Goal: Task Accomplishment & Management: Use online tool/utility

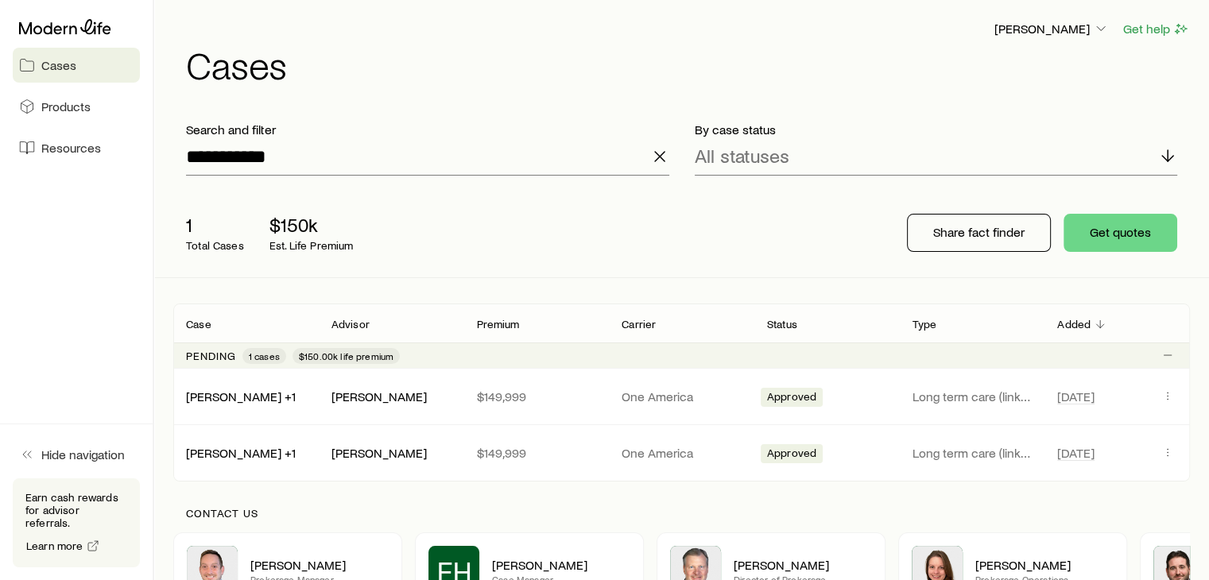
click at [658, 160] on icon "button" at bounding box center [659, 156] width 19 height 19
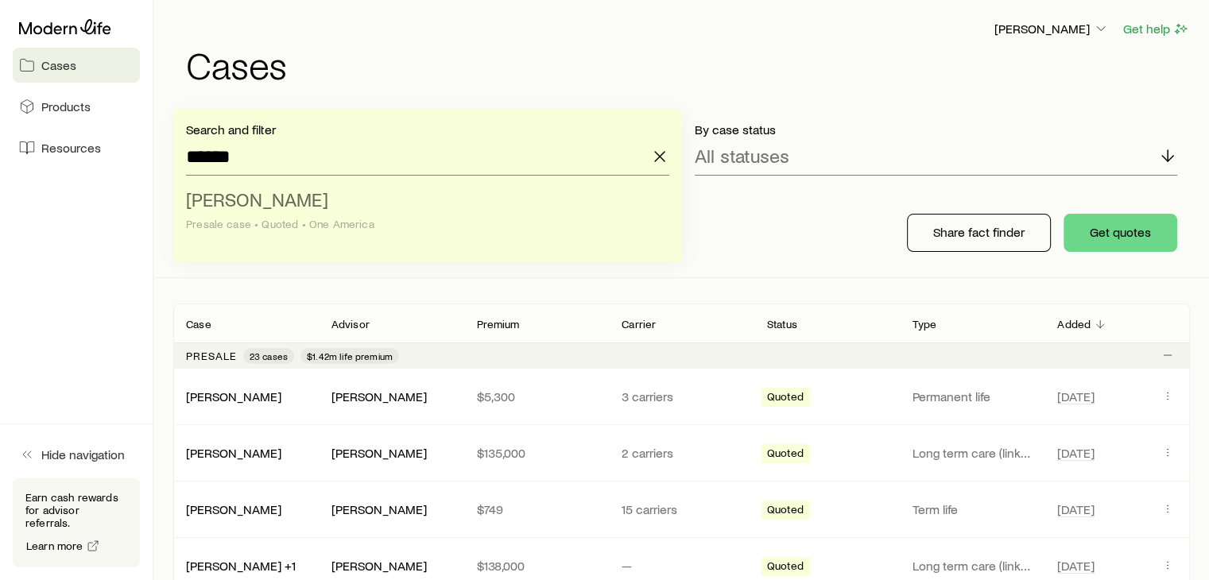
click at [254, 198] on span "[PERSON_NAME]" at bounding box center [257, 199] width 142 height 23
type input "**********"
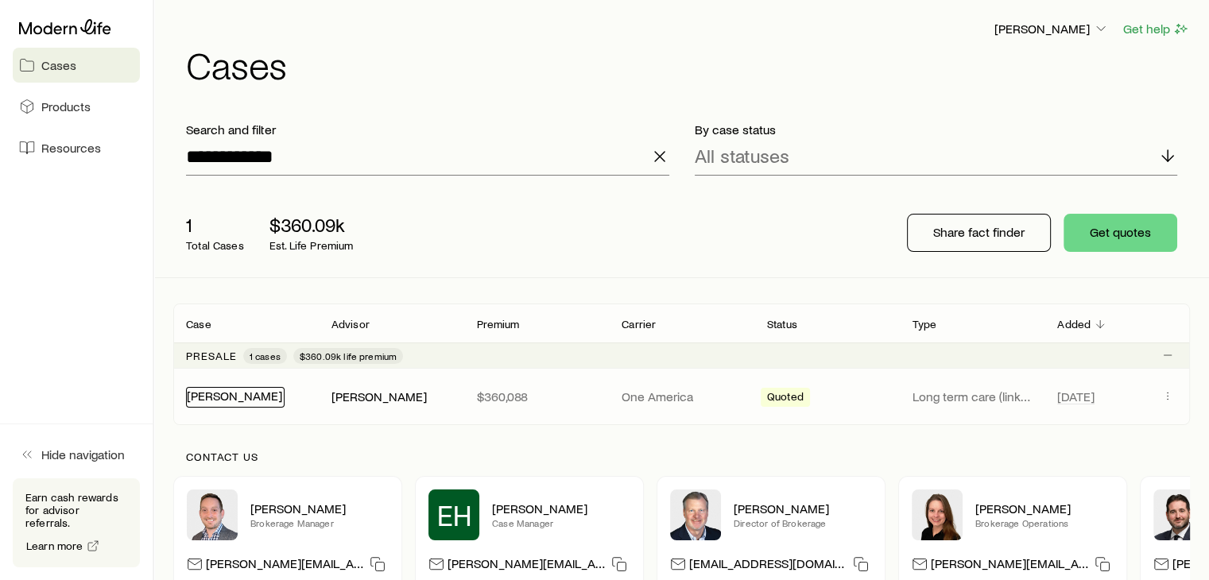
click at [248, 401] on link "[PERSON_NAME]" at bounding box center [234, 395] width 95 height 15
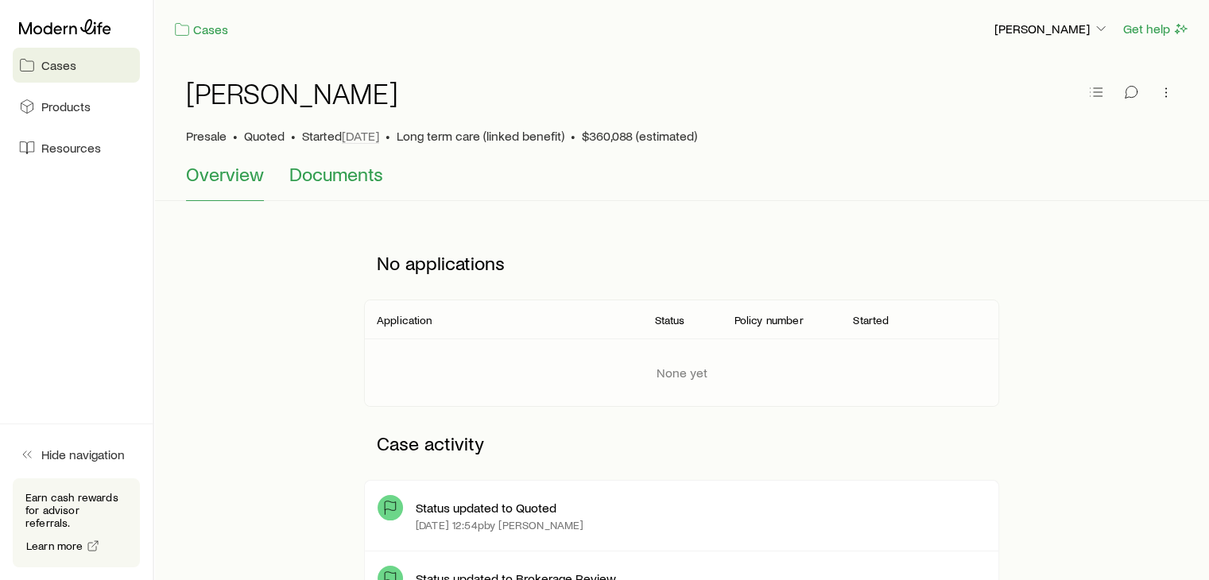
click at [343, 181] on span "Documents" at bounding box center [336, 174] width 94 height 22
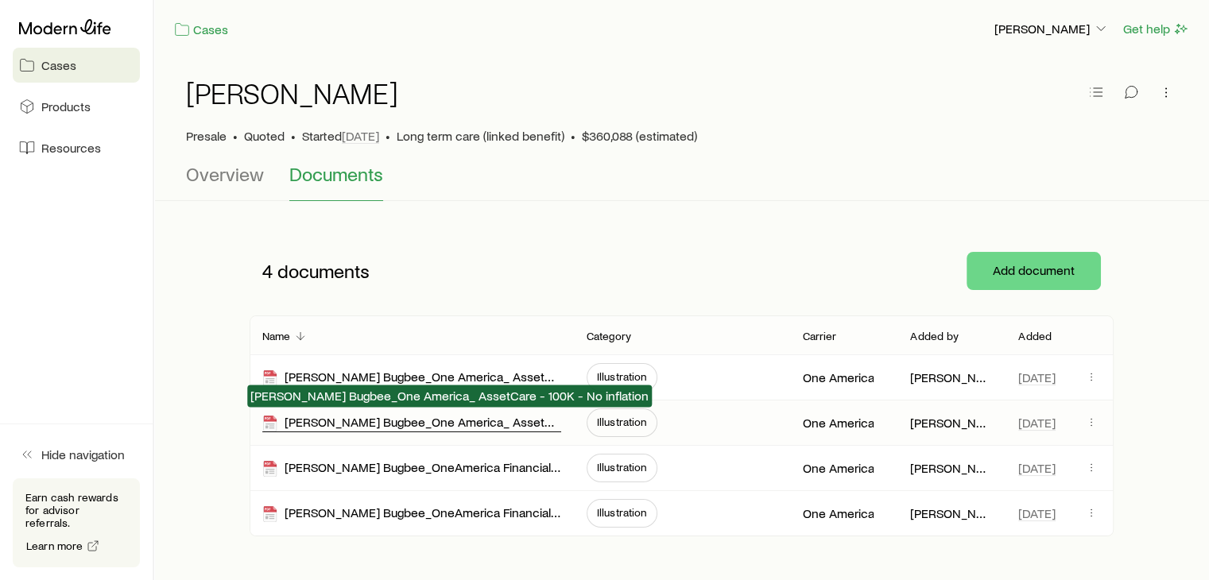
click at [443, 420] on div "[PERSON_NAME] Bugbee_One America_ AssetCare - 100K - No inflation" at bounding box center [411, 423] width 299 height 18
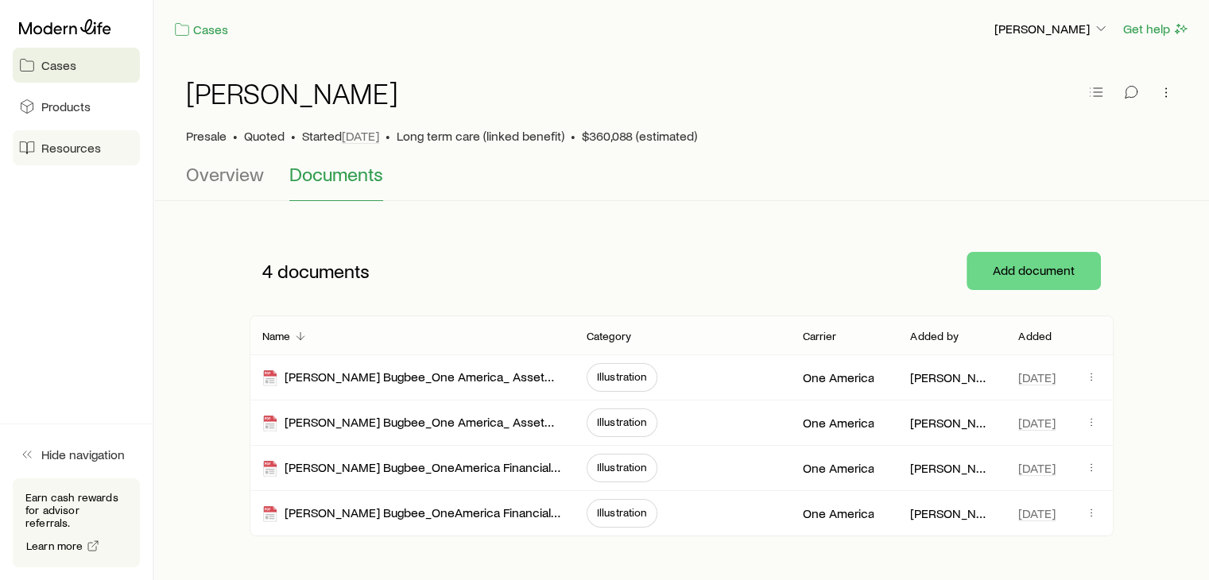
click at [62, 149] on span "Resources" at bounding box center [71, 148] width 60 height 16
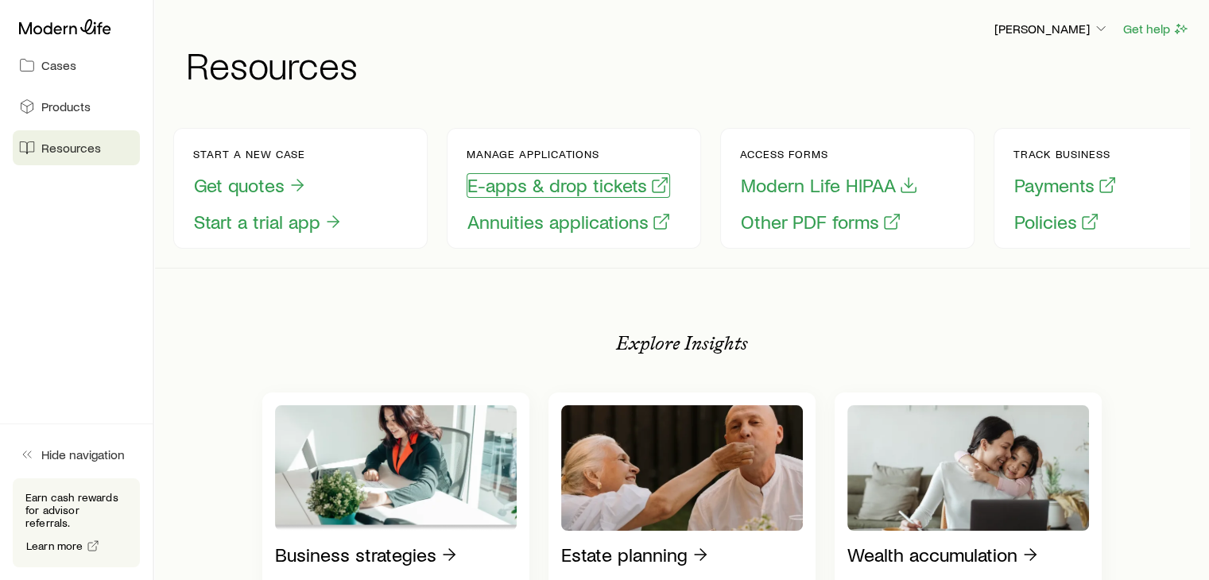
click at [537, 192] on button "E-apps & drop tickets" at bounding box center [569, 185] width 204 height 25
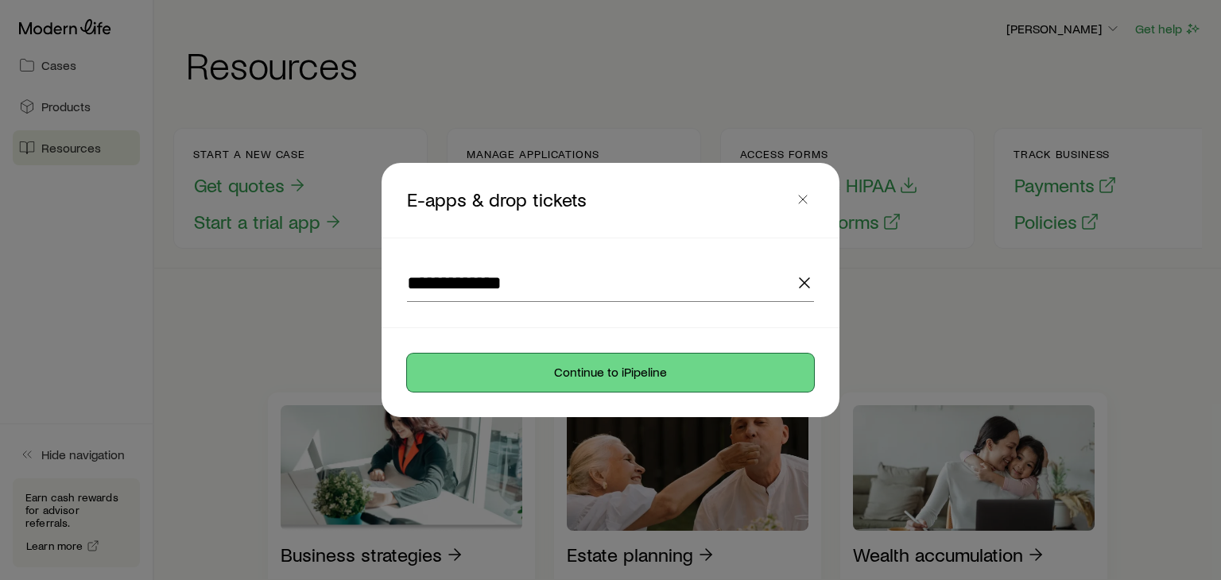
click at [630, 374] on button "Continue to iPipeline" at bounding box center [610, 373] width 407 height 38
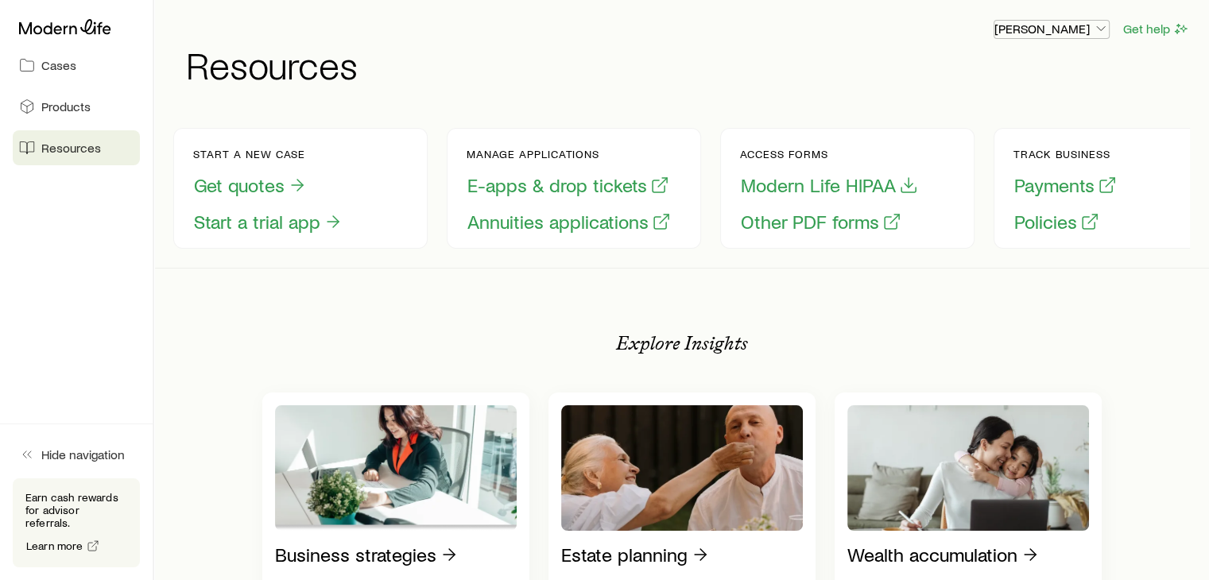
click at [1083, 27] on p "[PERSON_NAME]" at bounding box center [1051, 29] width 114 height 16
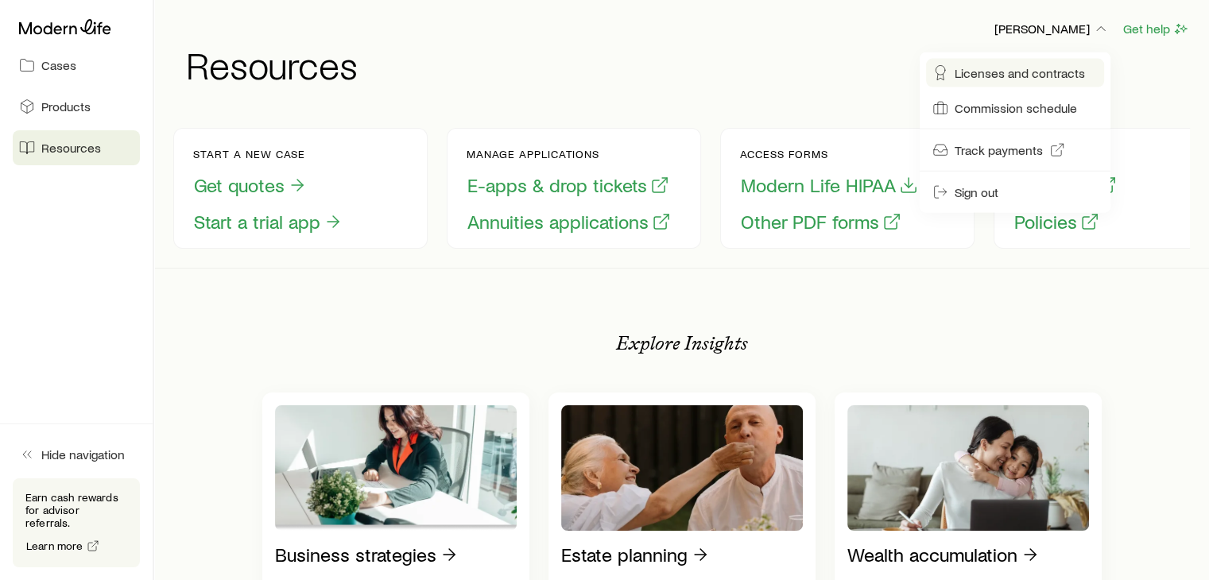
click at [1012, 74] on span "Licenses and contracts" at bounding box center [1020, 73] width 130 height 16
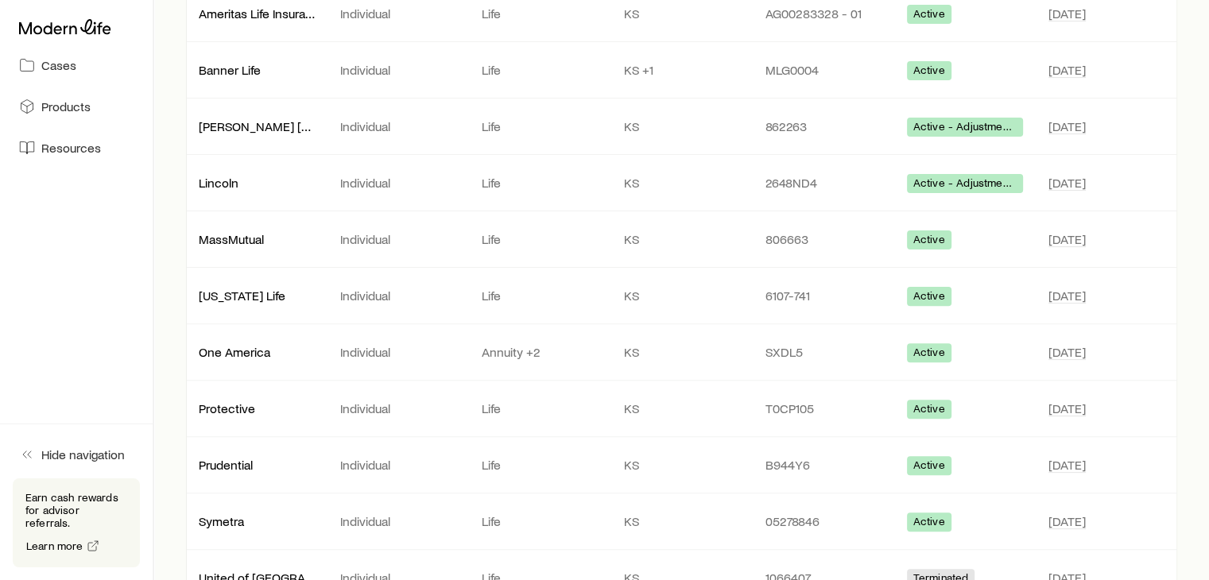
scroll to position [467, 0]
drag, startPoint x: 747, startPoint y: 346, endPoint x: 804, endPoint y: 347, distance: 57.3
click at [804, 347] on div "One America Individual Annuity +2 KS SXDL5 Active [DATE]" at bounding box center [681, 352] width 991 height 56
copy div "SXDL5"
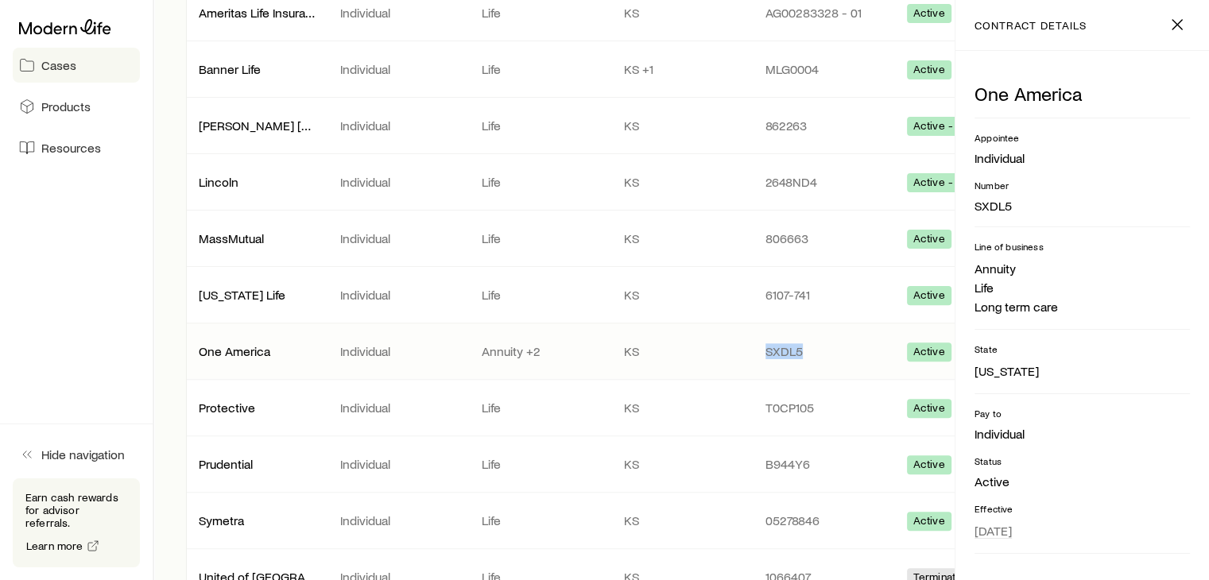
click at [60, 63] on span "Cases" at bounding box center [58, 65] width 35 height 16
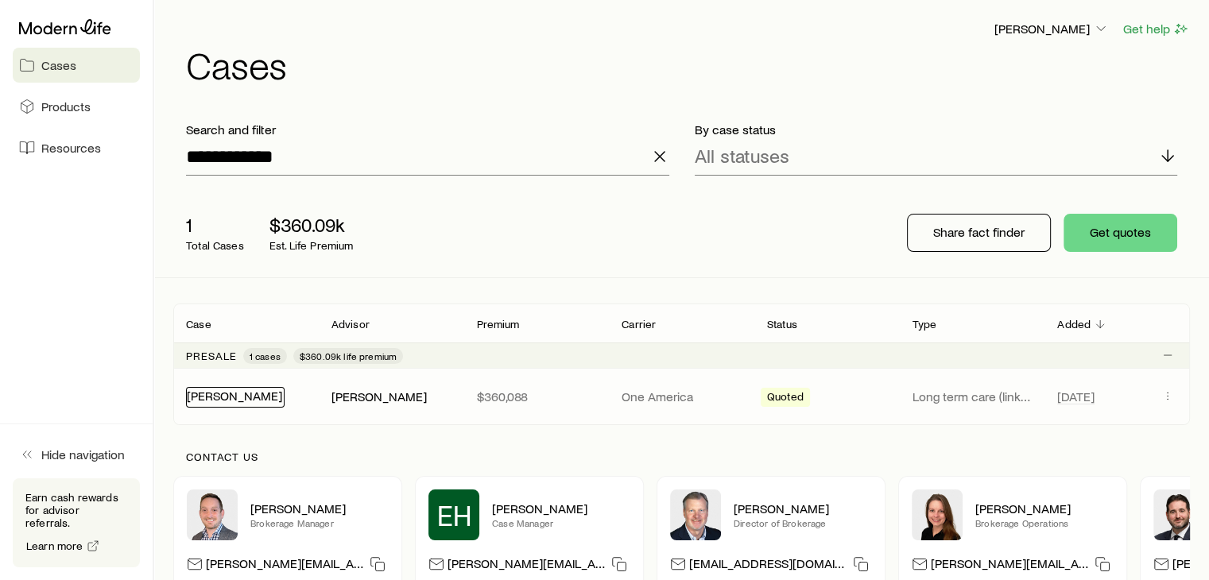
click at [227, 395] on link "[PERSON_NAME]" at bounding box center [234, 395] width 95 height 15
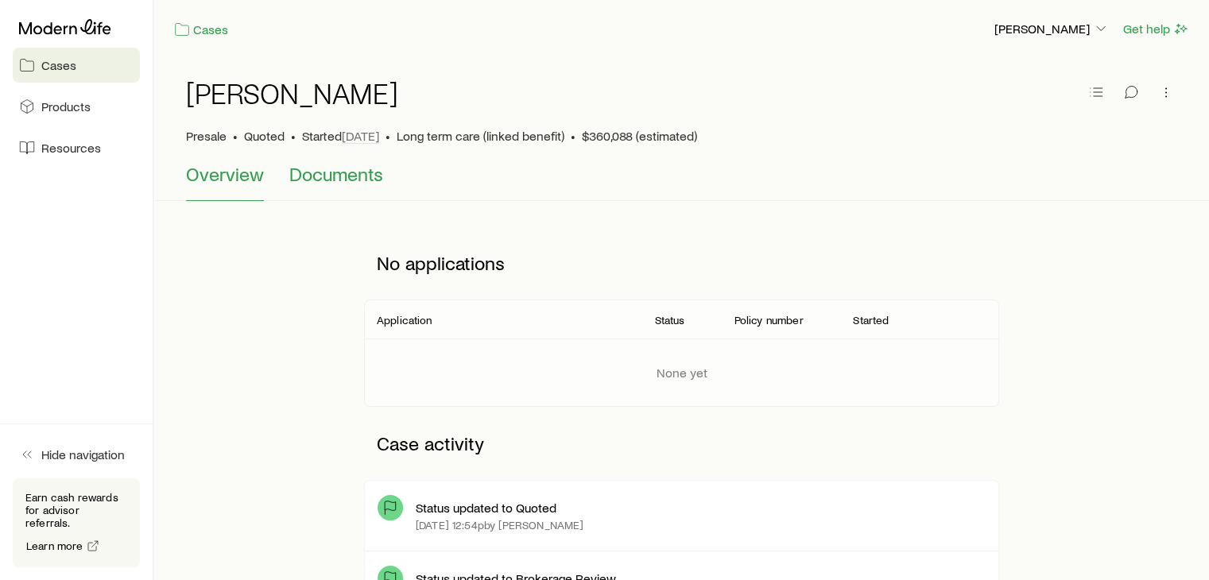
click at [335, 169] on span "Documents" at bounding box center [336, 174] width 94 height 22
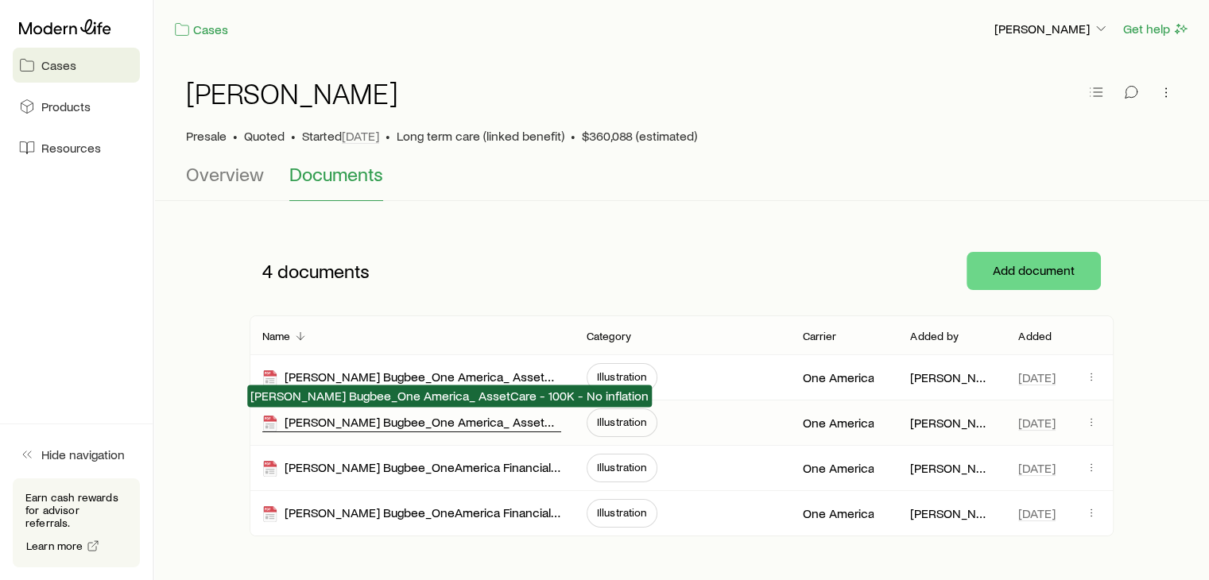
click at [436, 421] on div "[PERSON_NAME] Bugbee_One America_ AssetCare - 100K - No inflation" at bounding box center [411, 423] width 299 height 18
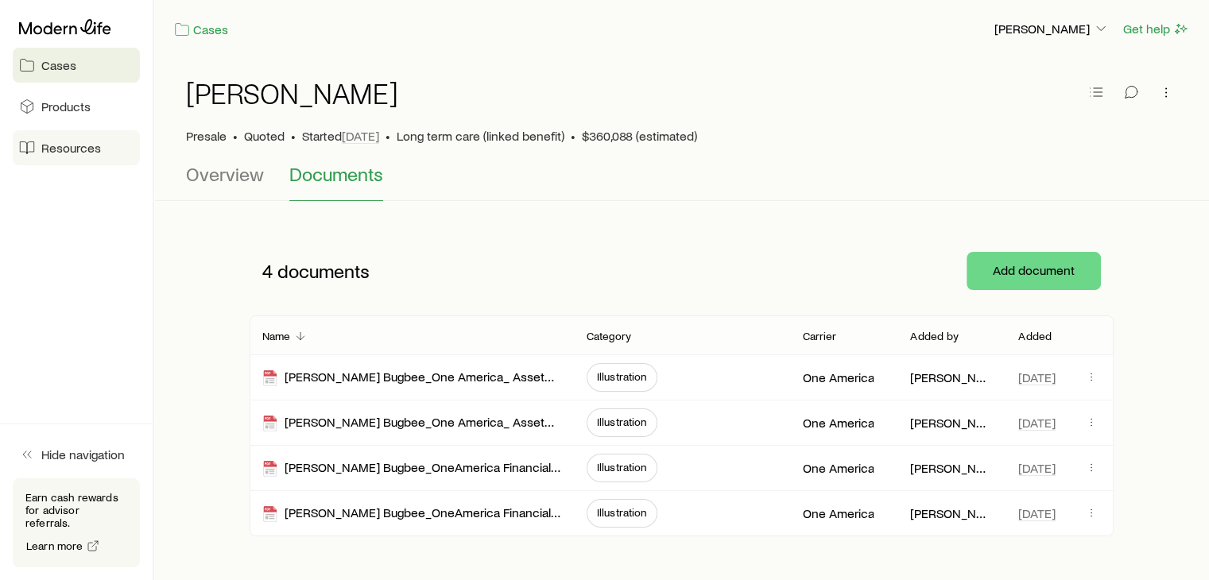
click at [72, 145] on span "Resources" at bounding box center [71, 148] width 60 height 16
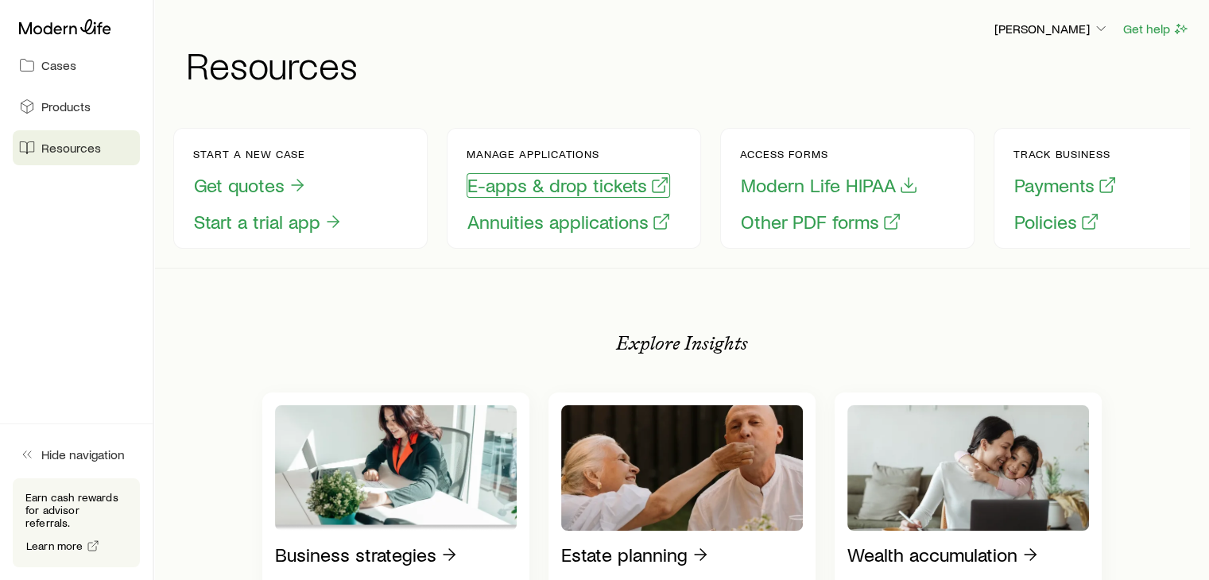
click at [486, 179] on button "E-apps & drop tickets" at bounding box center [569, 185] width 204 height 25
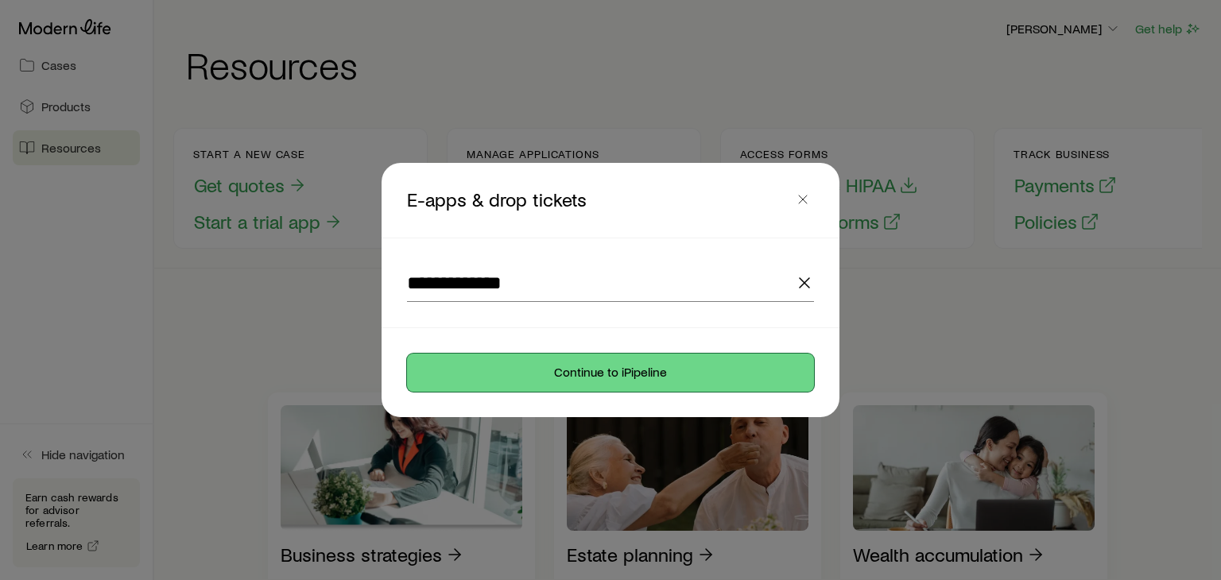
click at [622, 366] on button "Continue to iPipeline" at bounding box center [610, 373] width 407 height 38
